Goal: Find specific page/section: Find specific page/section

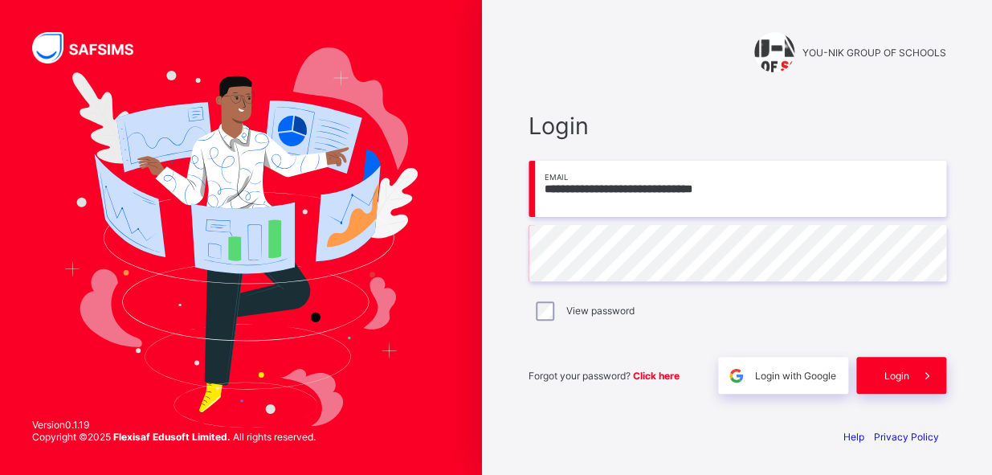
click at [536, 440] on div "Help Privacy Policy" at bounding box center [737, 436] width 418 height 12
click at [916, 386] on span at bounding box center [927, 375] width 37 height 37
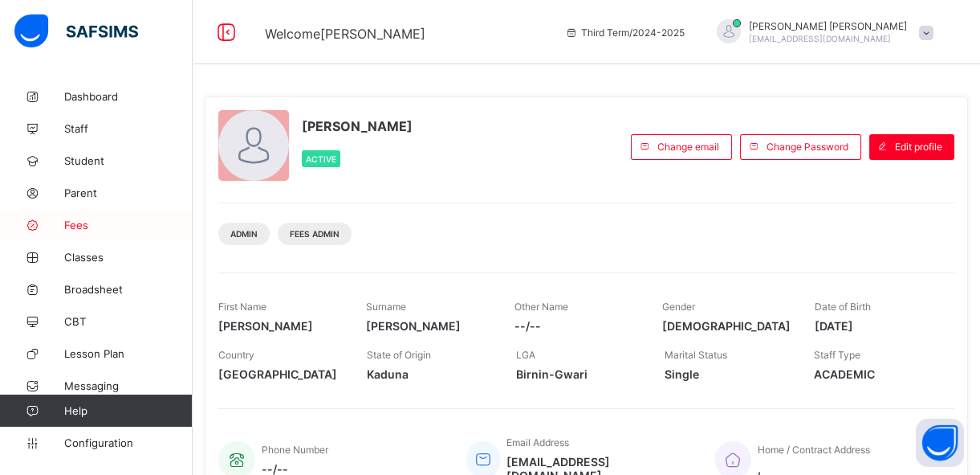
click at [67, 229] on span "Fees" at bounding box center [128, 224] width 128 height 13
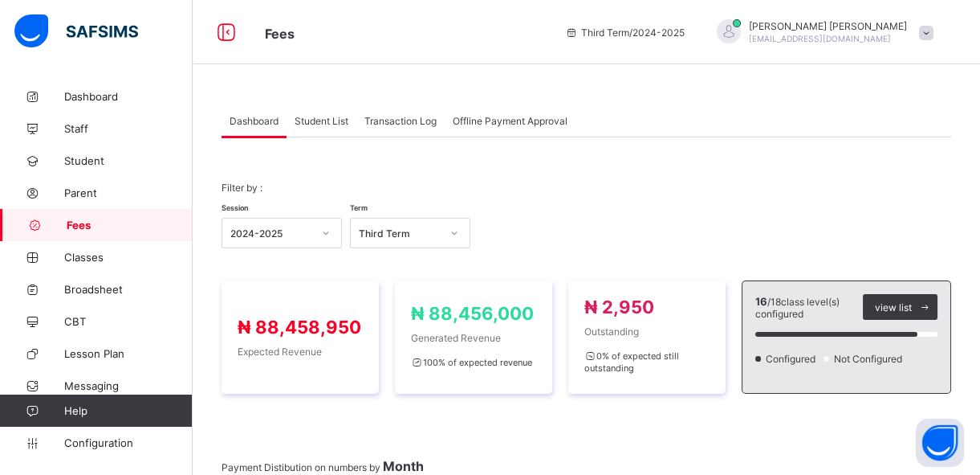
click at [320, 127] on div "Student List" at bounding box center [322, 120] width 70 height 32
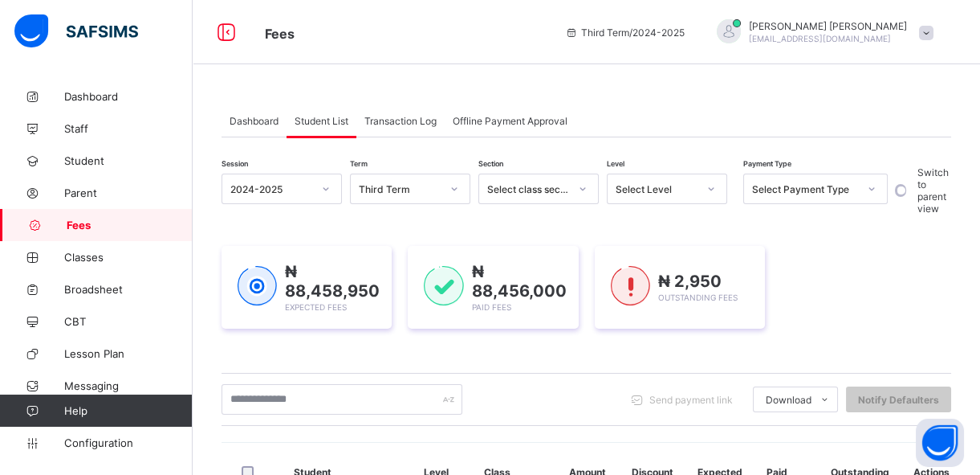
click at [458, 187] on icon at bounding box center [455, 189] width 10 height 16
click at [328, 190] on icon at bounding box center [326, 189] width 10 height 16
click at [413, 234] on div "₦ 88,458,950 Expected Fees ₦ 88,456,000 Paid Fees ₦ 2,950 Outstanding Fees" at bounding box center [587, 287] width 730 height 131
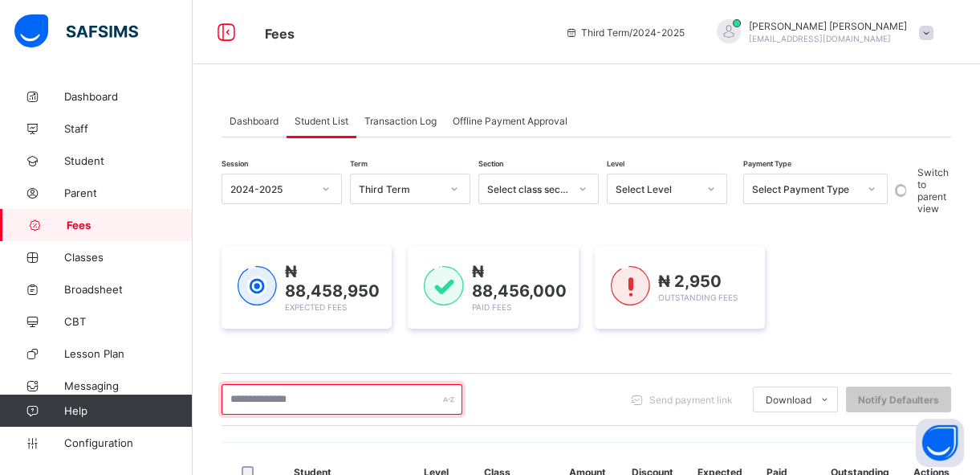
click at [362, 402] on input "text" at bounding box center [342, 399] width 241 height 31
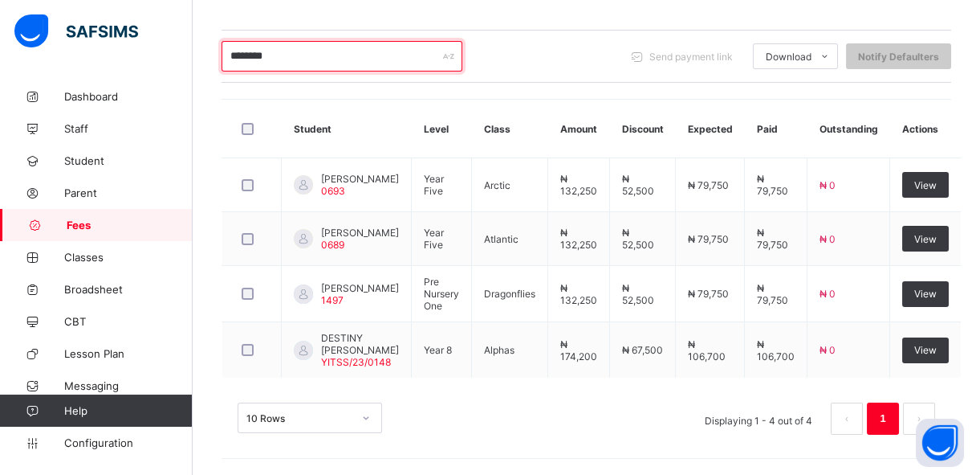
scroll to position [377, 0]
type input "*"
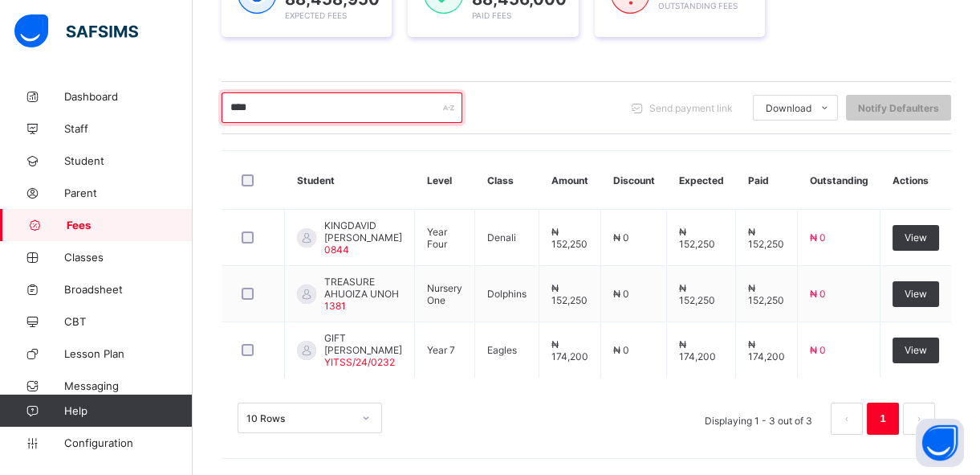
scroll to position [287, 0]
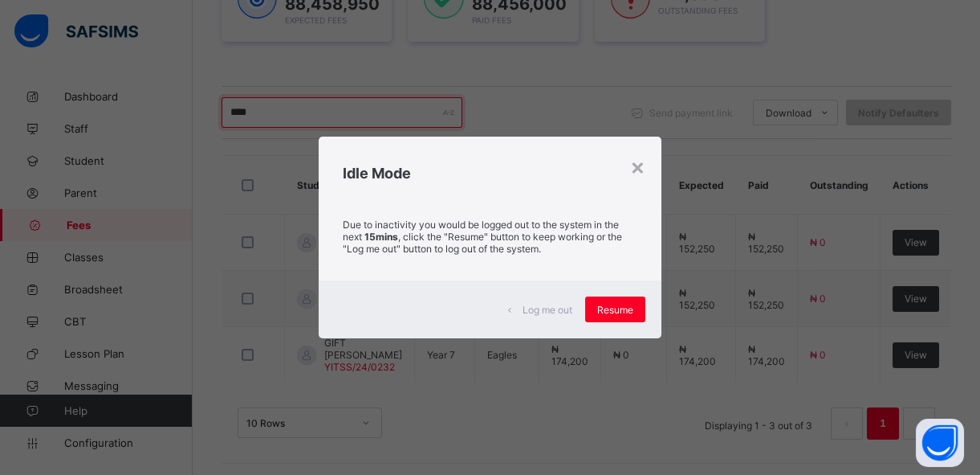
type input "****"
click at [642, 169] on div "×" at bounding box center [637, 166] width 15 height 27
